Goal: Find contact information: Find contact information

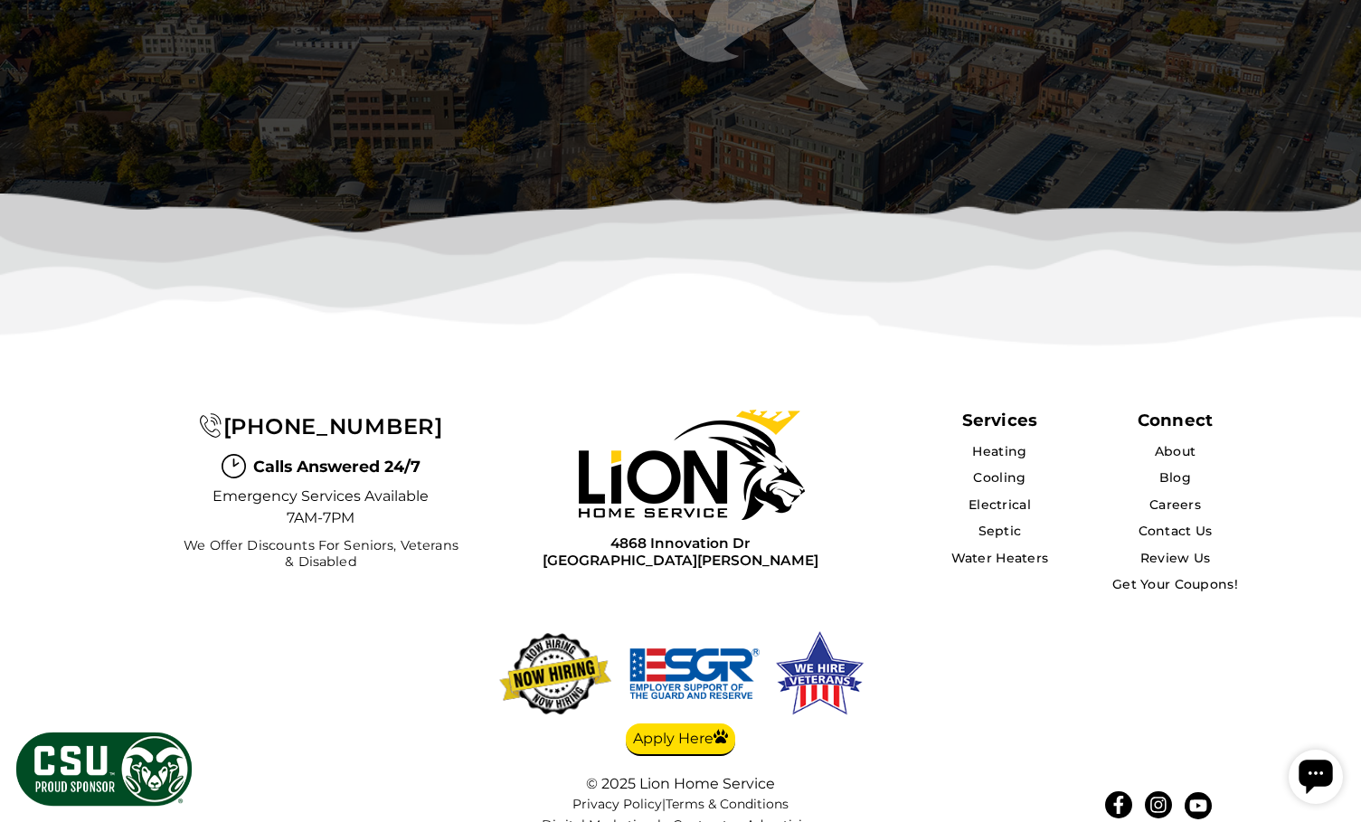
scroll to position [5634, 0]
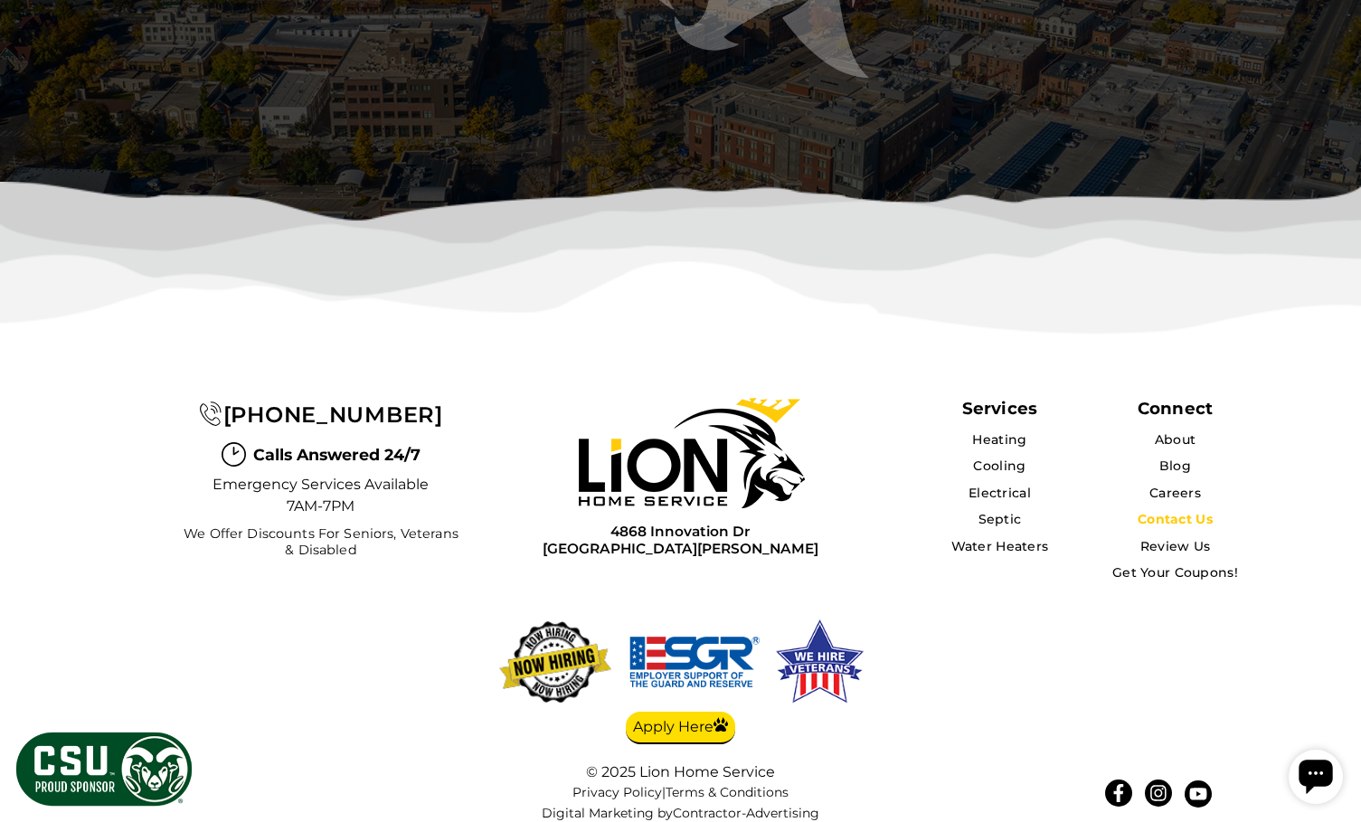
click at [1174, 511] on link "Contact Us" at bounding box center [1174, 519] width 75 height 16
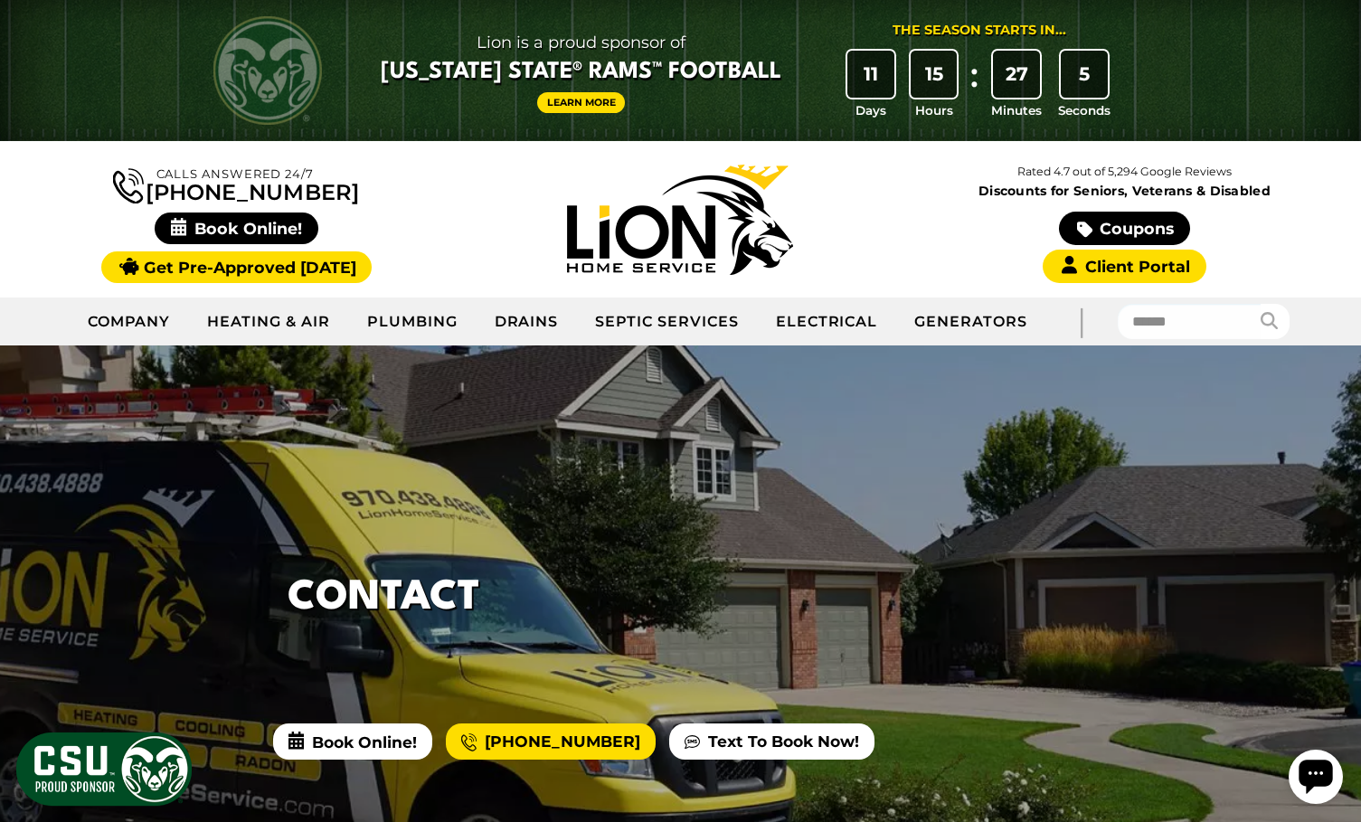
click at [625, 225] on img at bounding box center [680, 220] width 226 height 110
